Goal: Obtain resource: Obtain resource

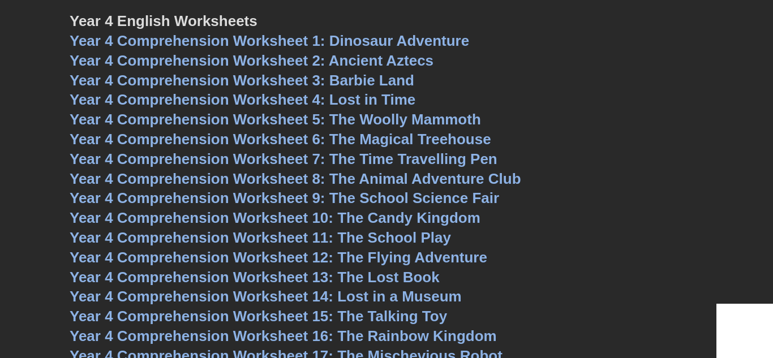
scroll to position [4015, 0]
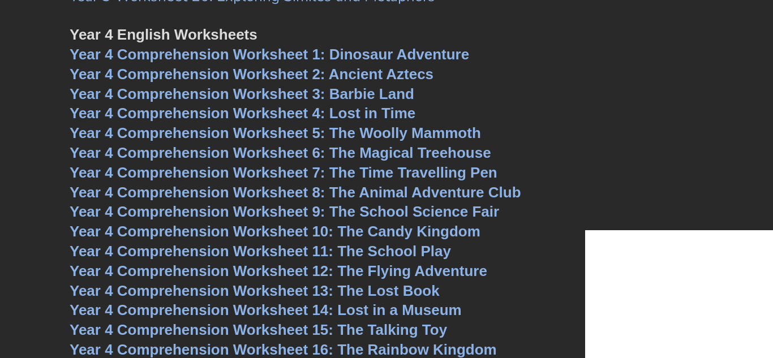
scroll to position [4108, 0]
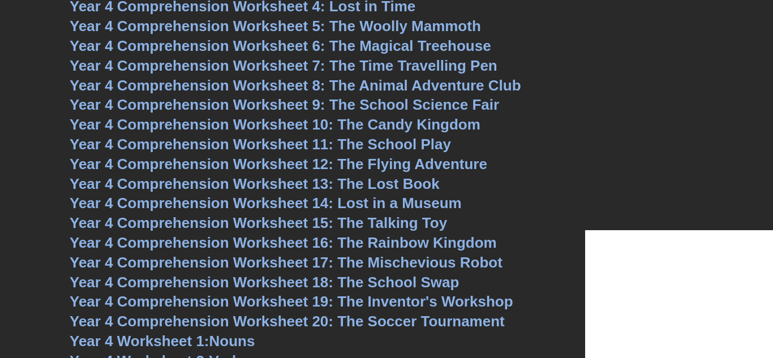
click at [347, 68] on span "Year 4 Comprehension Worksheet 7: The Time Travelling Pen" at bounding box center [284, 65] width 428 height 17
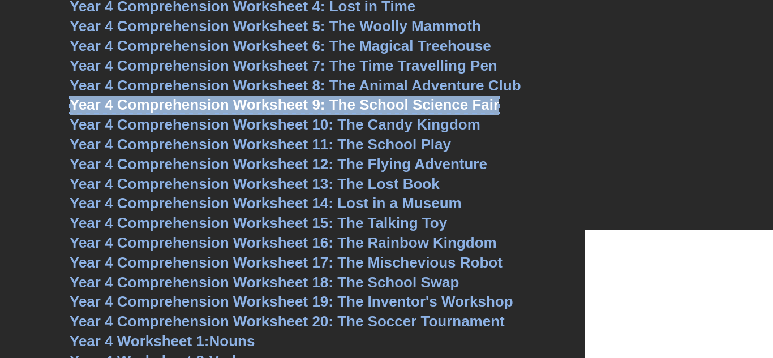
scroll to position [4102, 0]
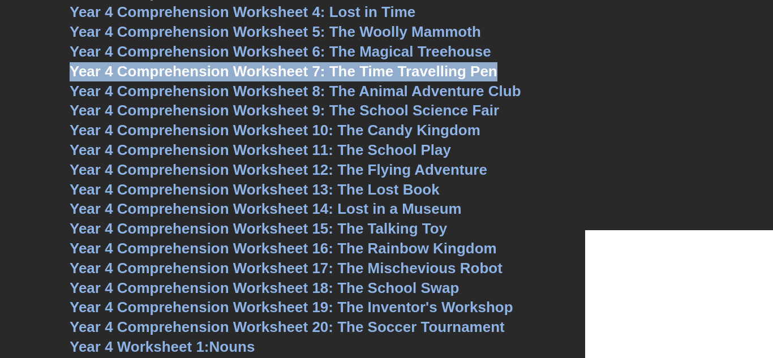
click at [324, 90] on span "Year 4 Comprehension Worksheet 8: The Animal Adventure Club" at bounding box center [295, 91] width 451 height 17
click at [291, 90] on span "Year 4 Comprehension Worksheet 8: The Animal Adventure Club" at bounding box center [295, 91] width 451 height 17
click at [340, 111] on span "Year 4 Comprehension Worksheet 9: The School Science Fair" at bounding box center [284, 110] width 429 height 17
